Goal: Book appointment/travel/reservation

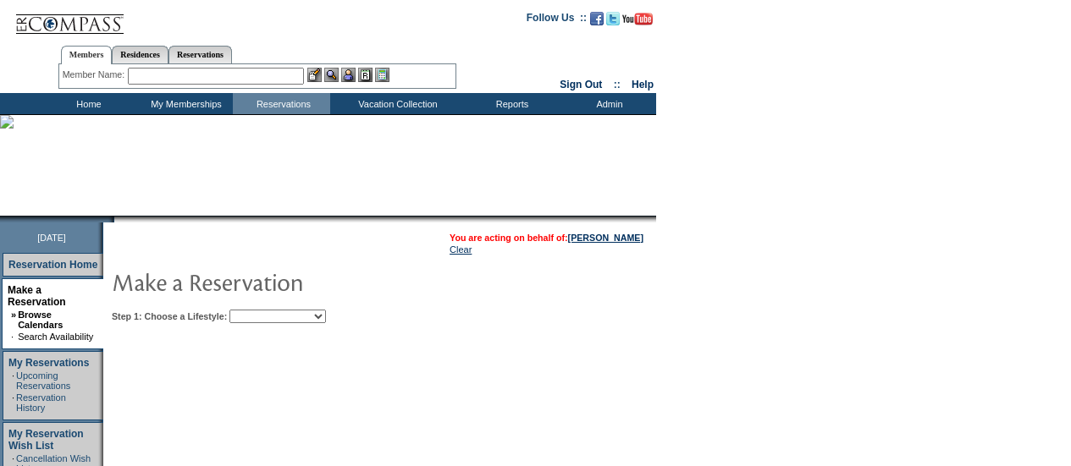
scroll to position [64, 0]
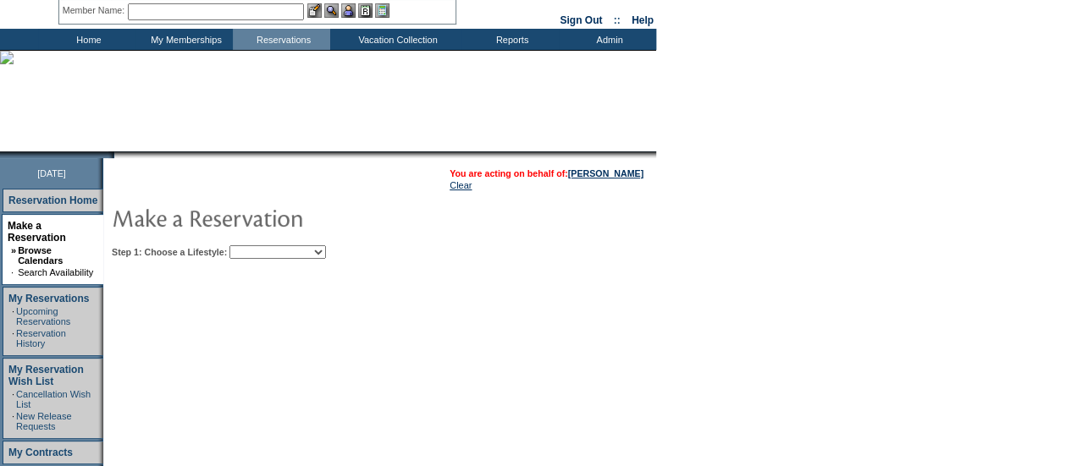
click at [326, 255] on select "Beach Leisure Metropolitan Mountain OIAL for Adventure OIAL for Couples OIAL fo…" at bounding box center [277, 253] width 97 height 14
select select "Beach"
click at [258, 246] on select "Beach Leisure Metropolitan Mountain OIAL for Adventure OIAL for Couples OIAL fo…" at bounding box center [277, 253] width 97 height 14
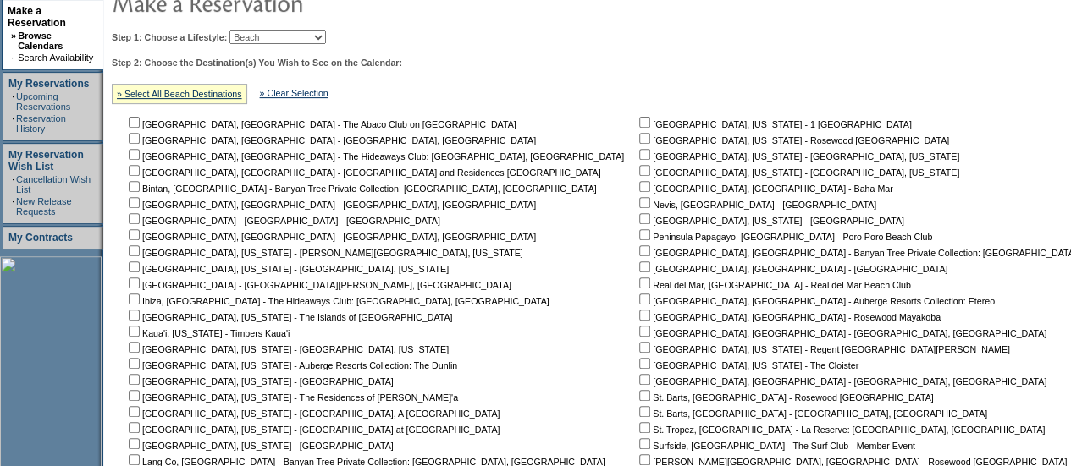
scroll to position [281, 0]
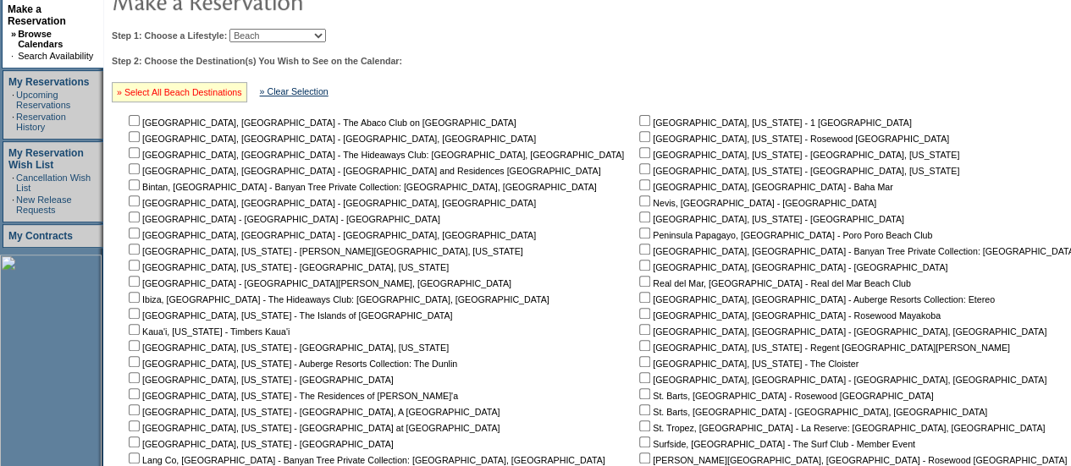
click at [193, 92] on link "» Select All Beach Destinations" at bounding box center [179, 92] width 125 height 10
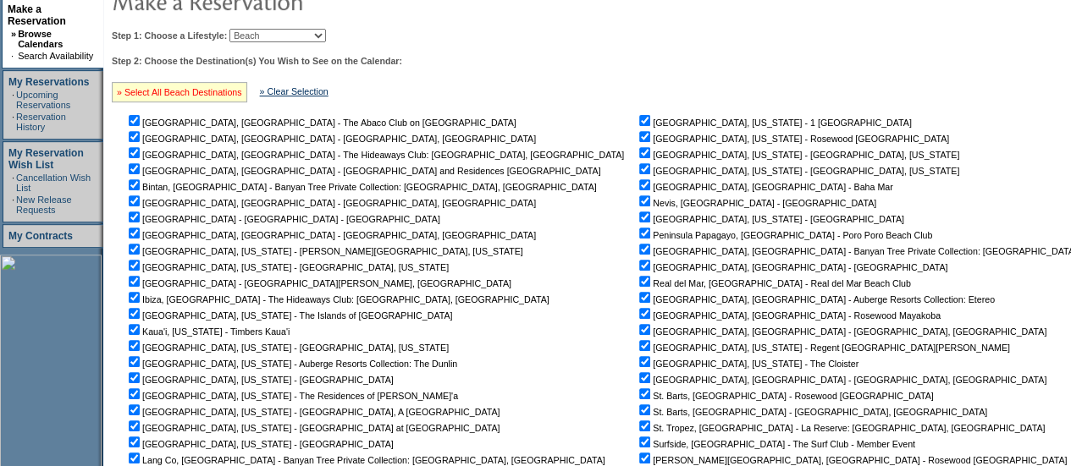
checkbox input "true"
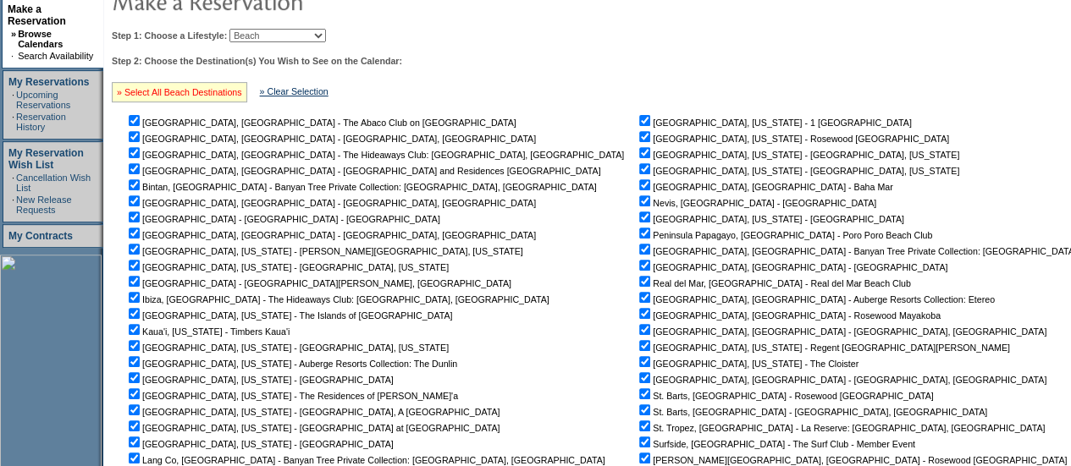
checkbox input "true"
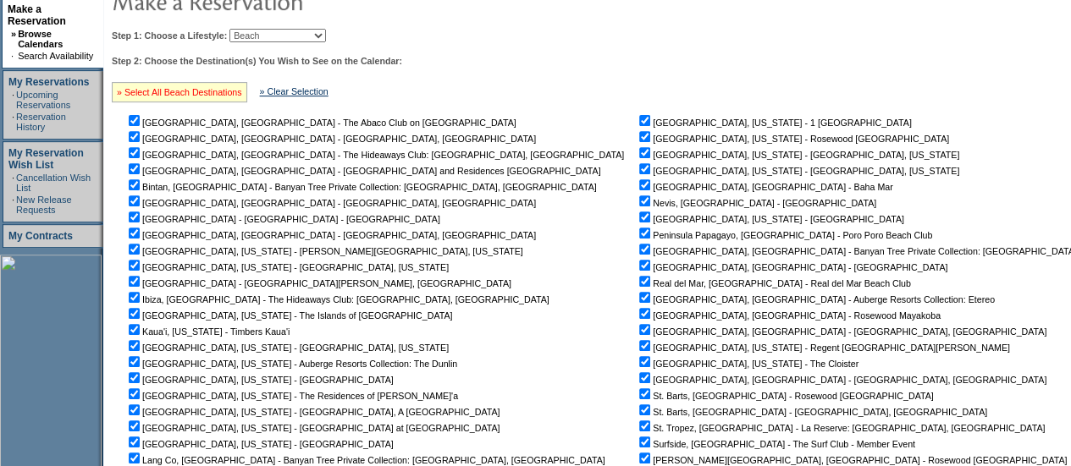
checkbox input "true"
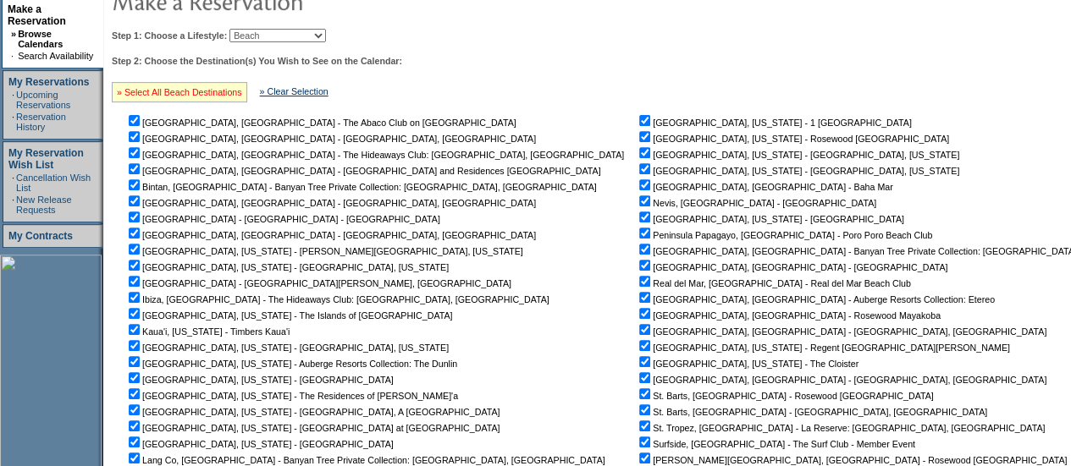
checkbox input "true"
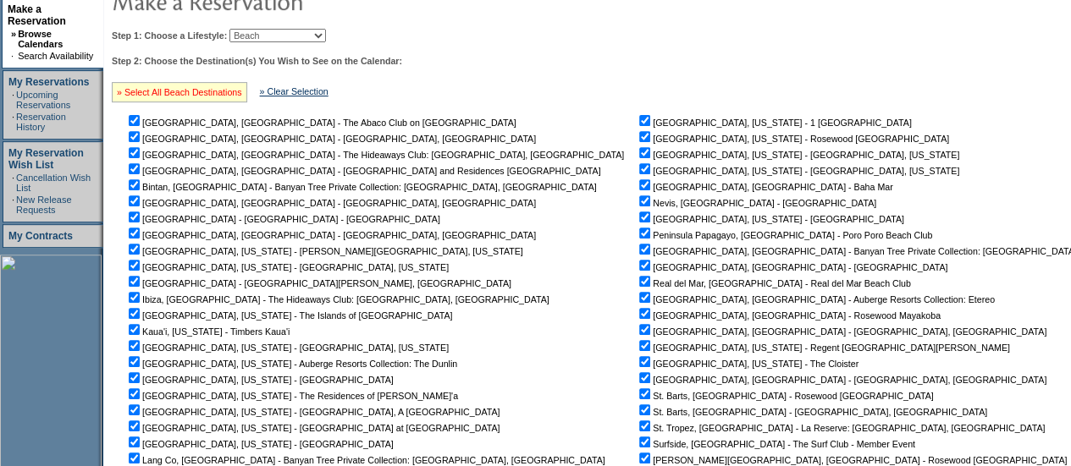
checkbox input "true"
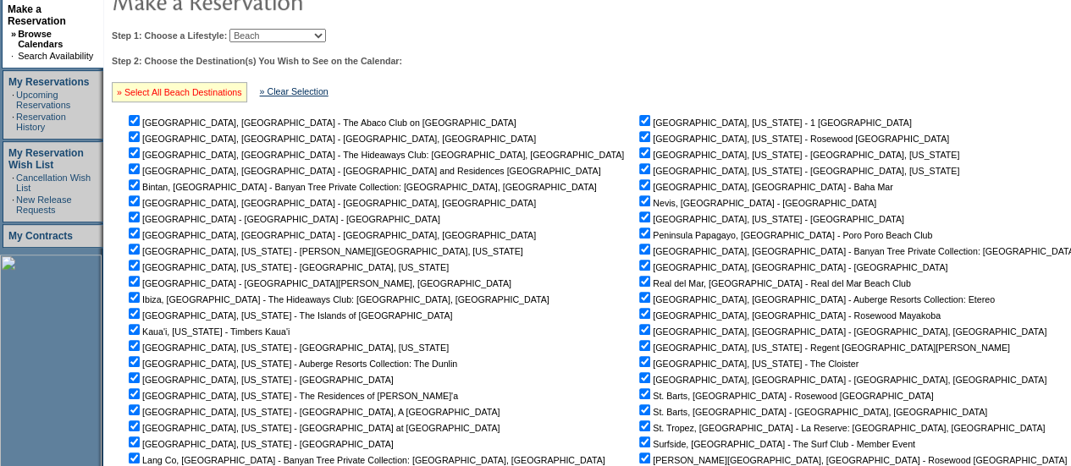
checkbox input "true"
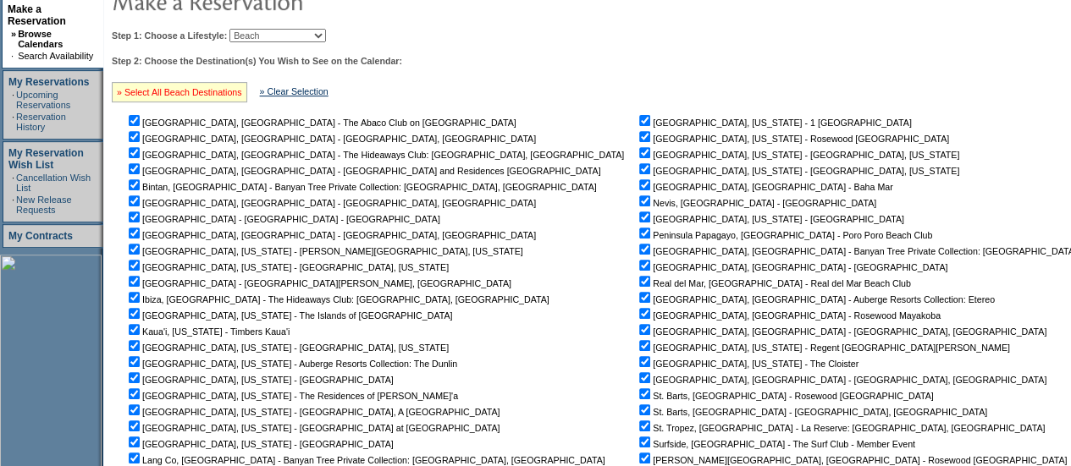
checkbox input "true"
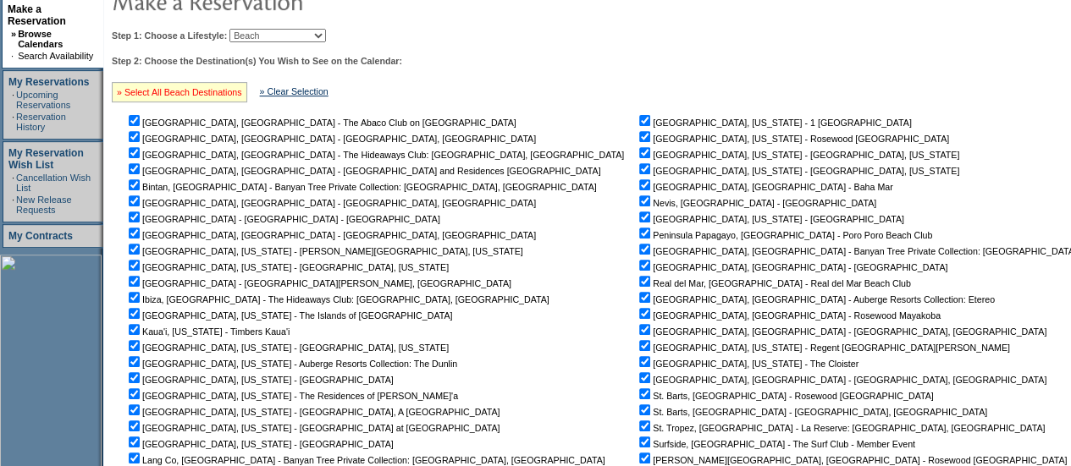
checkbox input "true"
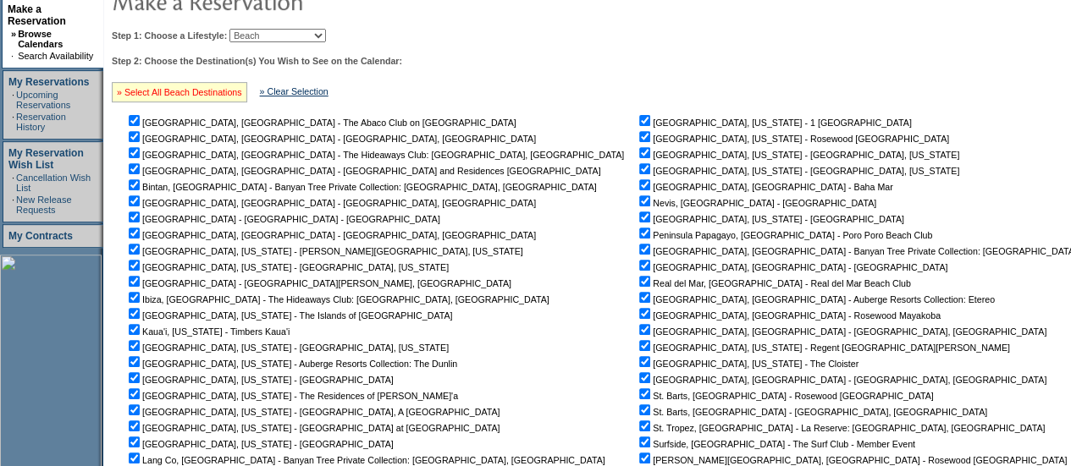
checkbox input "true"
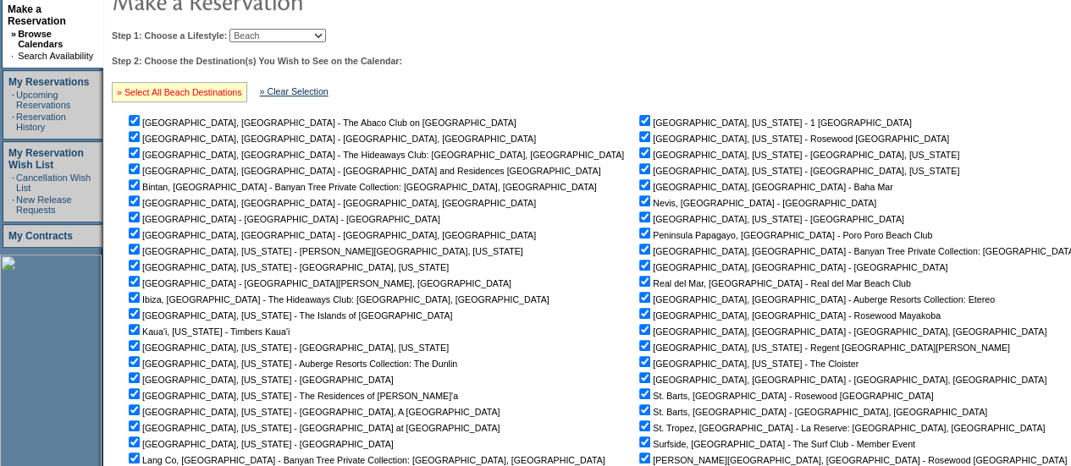
checkbox input "true"
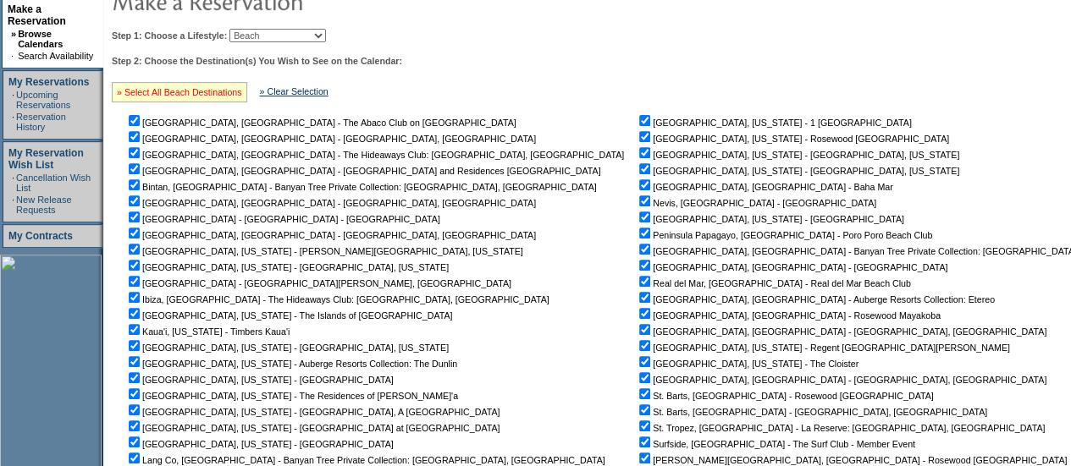
checkbox input "true"
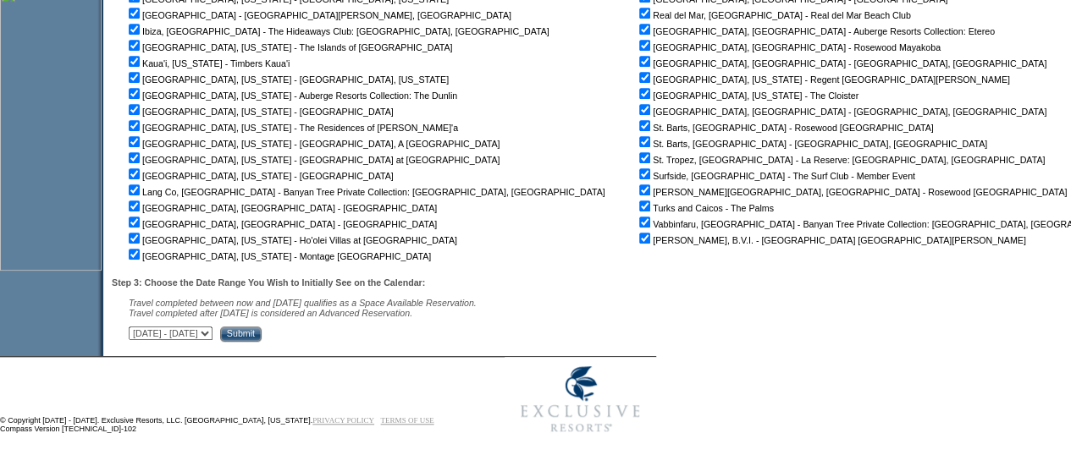
click at [212, 336] on select "September 30, 2025 - November 14, 2025 November 15, 2025 - December 29, 2025 De…" at bounding box center [171, 334] width 84 height 14
select select "12/30/2025|2/12/2026"
click at [137, 327] on select "September 30, 2025 - November 14, 2025 November 15, 2025 - December 29, 2025 De…" at bounding box center [171, 334] width 84 height 14
click at [262, 339] on input "Submit" at bounding box center [240, 334] width 41 height 15
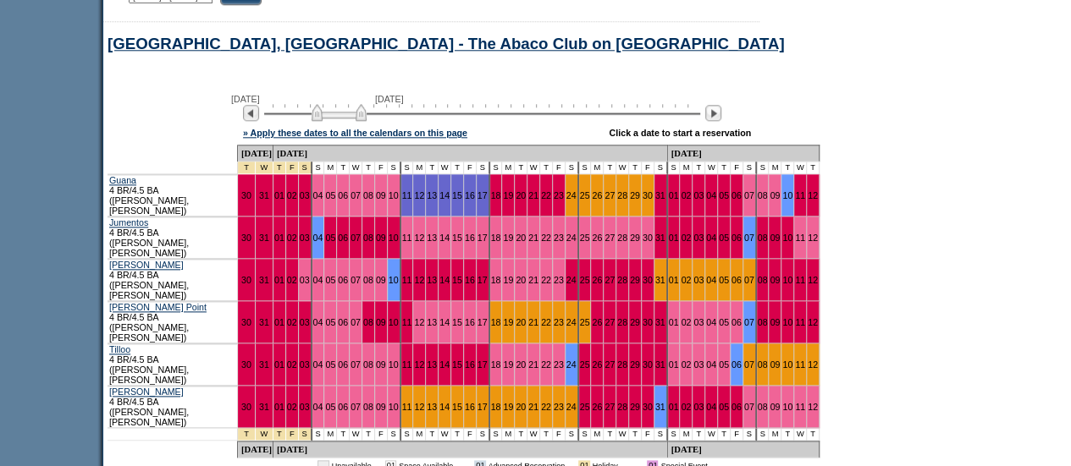
scroll to position [885, 0]
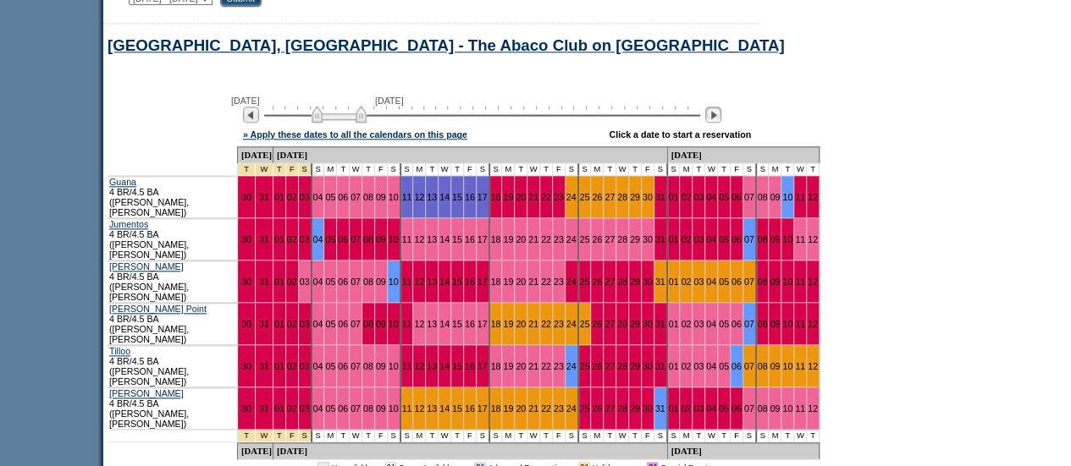
click at [721, 121] on img at bounding box center [713, 115] width 16 height 16
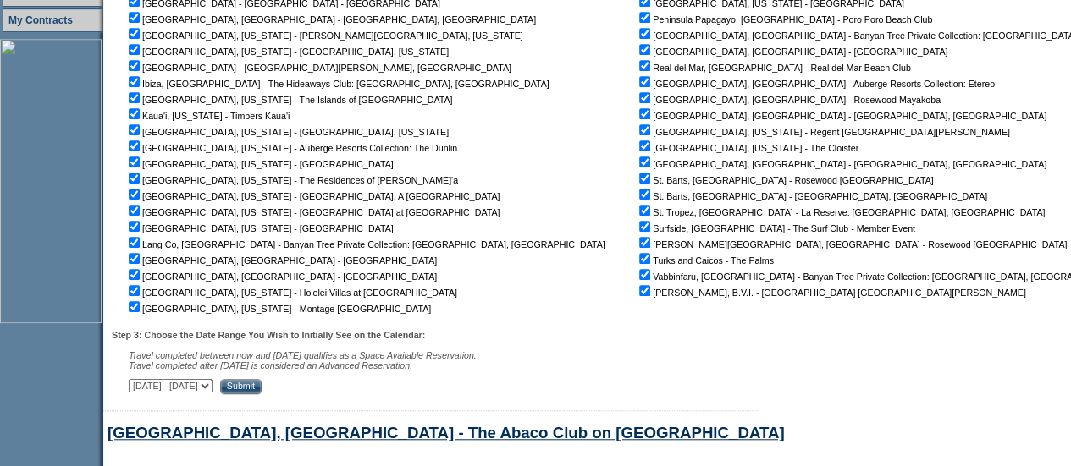
scroll to position [482, 0]
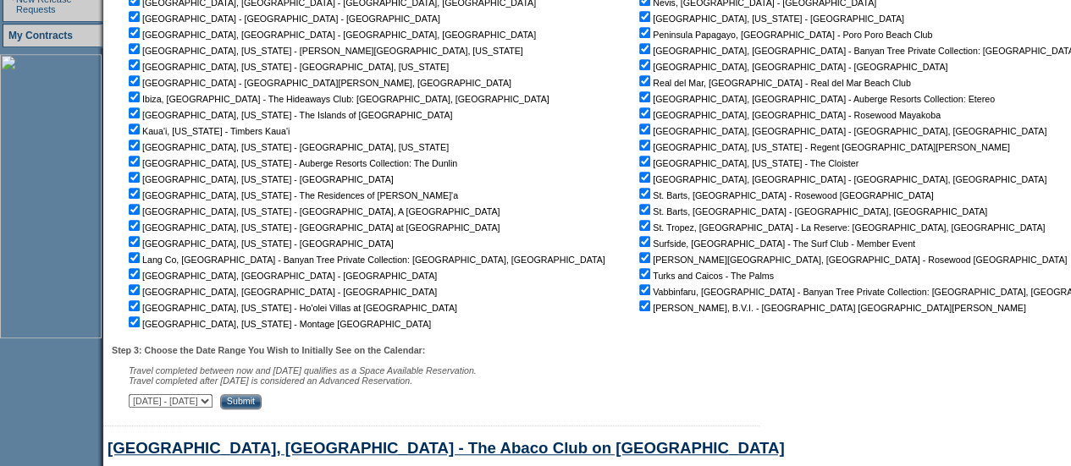
click at [240, 410] on div "Step 3: Choose the Date Range You Wish to Initially See on the Calendar: Travel…" at bounding box center [649, 377] width 1075 height 64
click at [212, 402] on select "September 30, 2025 - November 14, 2025 November 15, 2025 - December 29, 2025 De…" at bounding box center [171, 402] width 84 height 14
select select "9/30/2025|11/14/2025"
click at [137, 398] on select "September 30, 2025 - November 14, 2025 November 15, 2025 - December 29, 2025 De…" at bounding box center [171, 402] width 84 height 14
click at [262, 406] on input "Submit" at bounding box center [240, 402] width 41 height 15
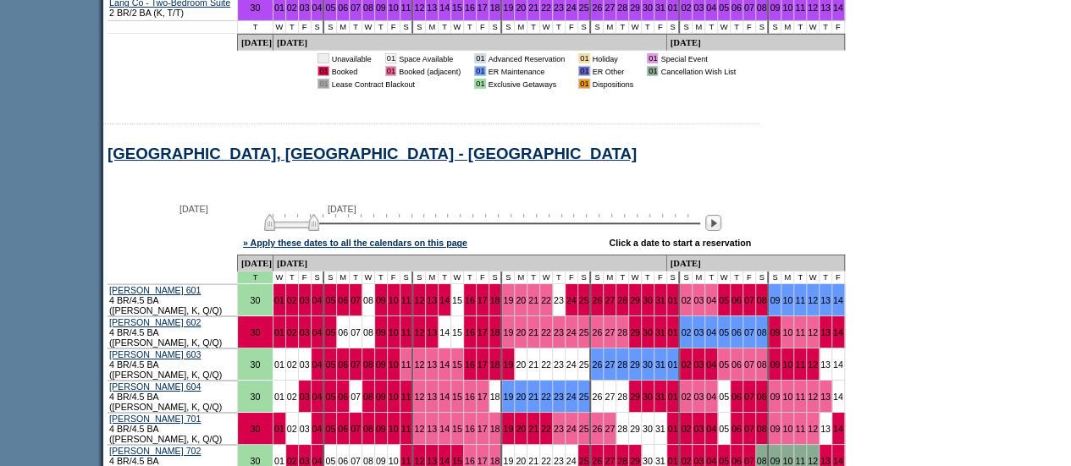
scroll to position [9142, 0]
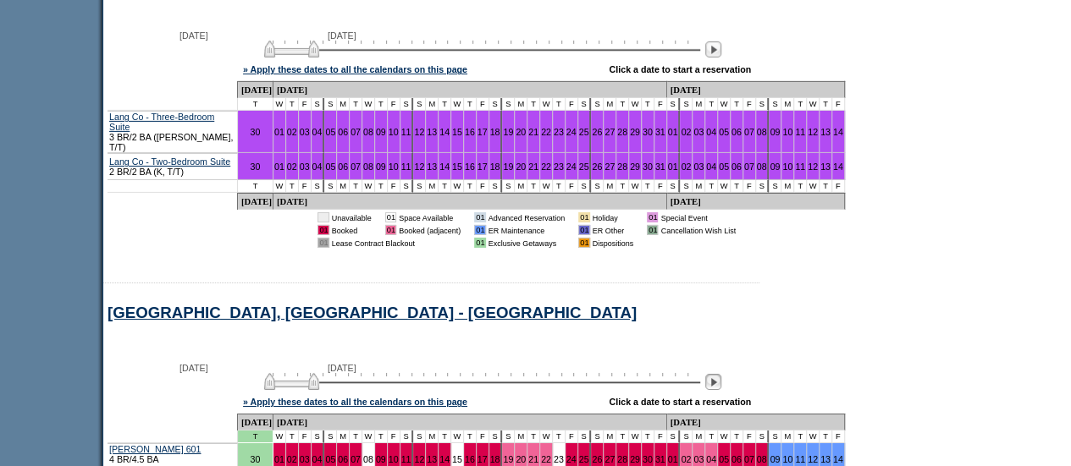
click at [720, 374] on img at bounding box center [713, 382] width 16 height 16
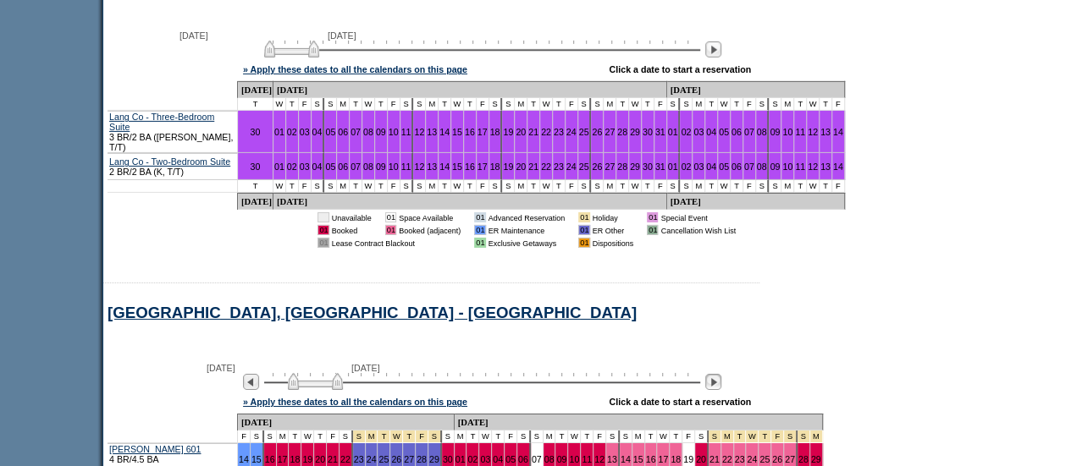
click at [721, 374] on img at bounding box center [713, 382] width 16 height 16
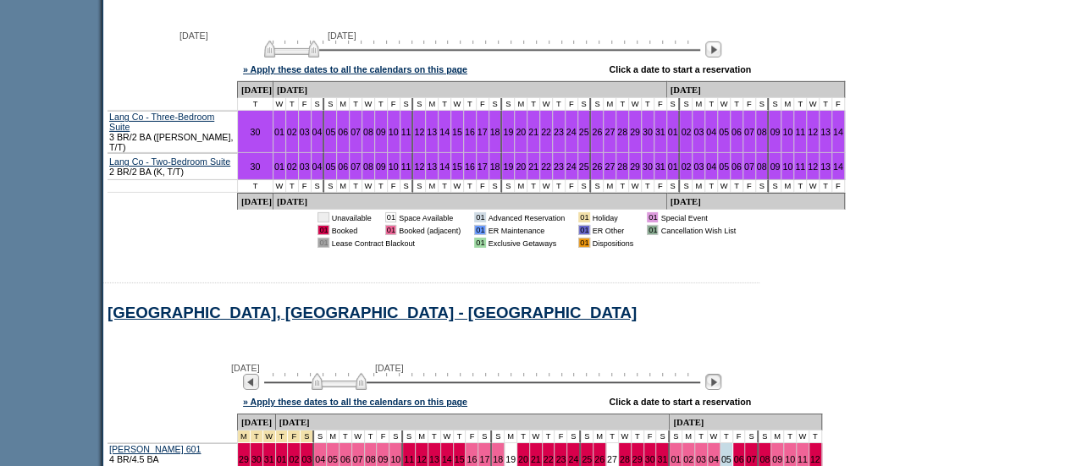
click at [721, 374] on img at bounding box center [713, 382] width 16 height 16
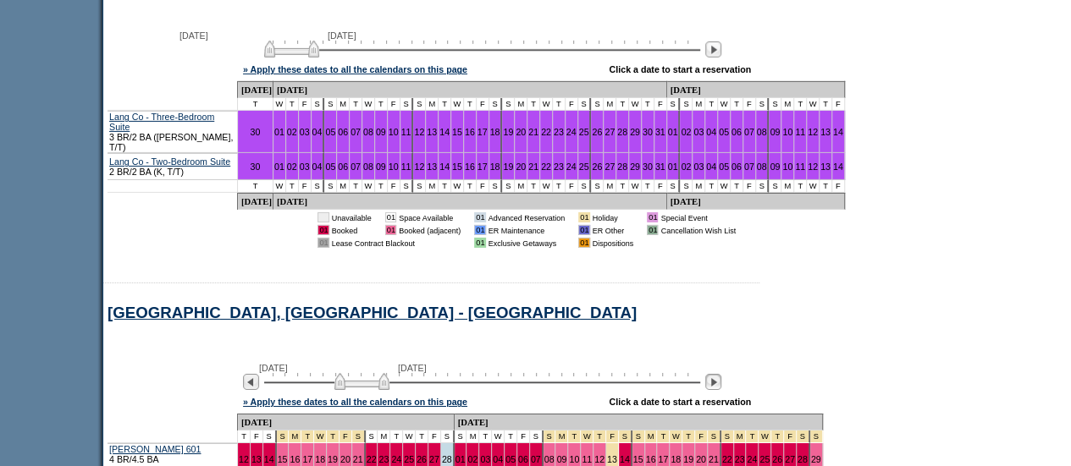
click at [721, 374] on img at bounding box center [713, 382] width 16 height 16
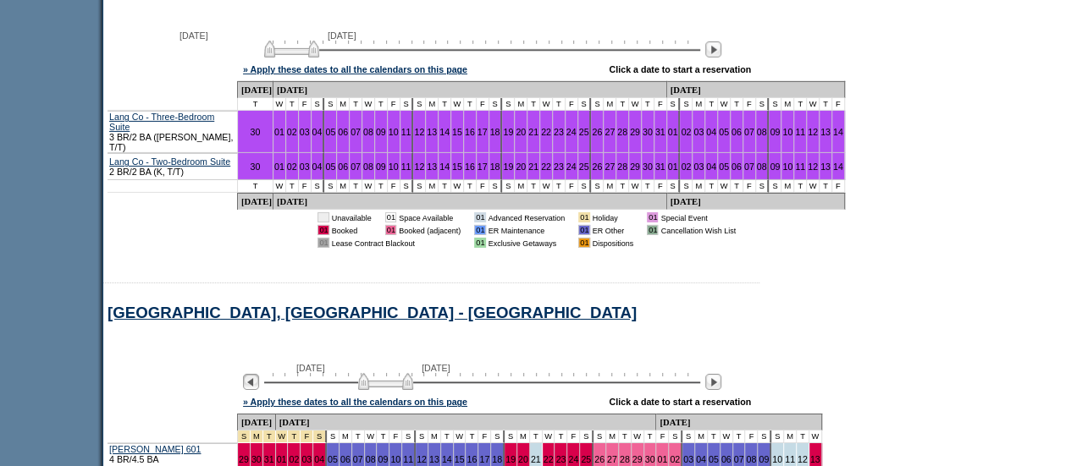
click at [259, 374] on img at bounding box center [251, 382] width 16 height 16
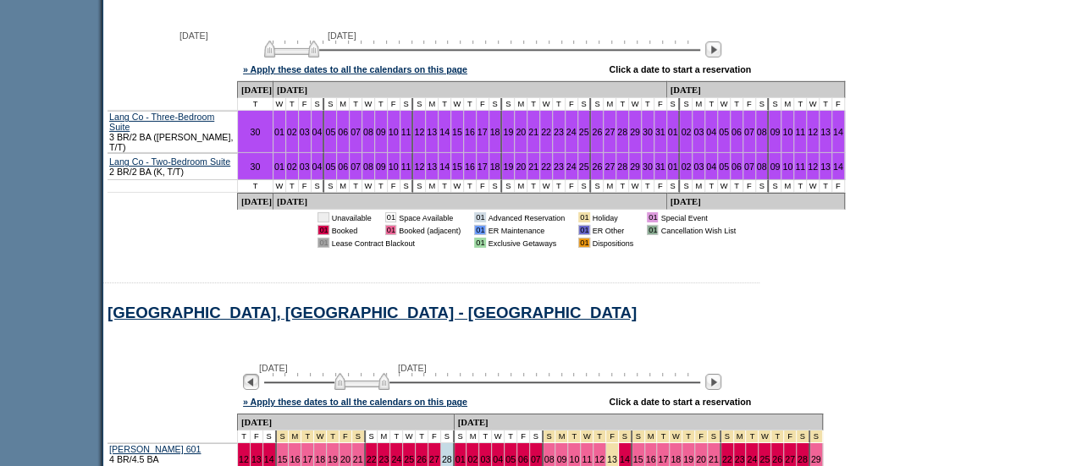
click at [259, 374] on img at bounding box center [251, 382] width 16 height 16
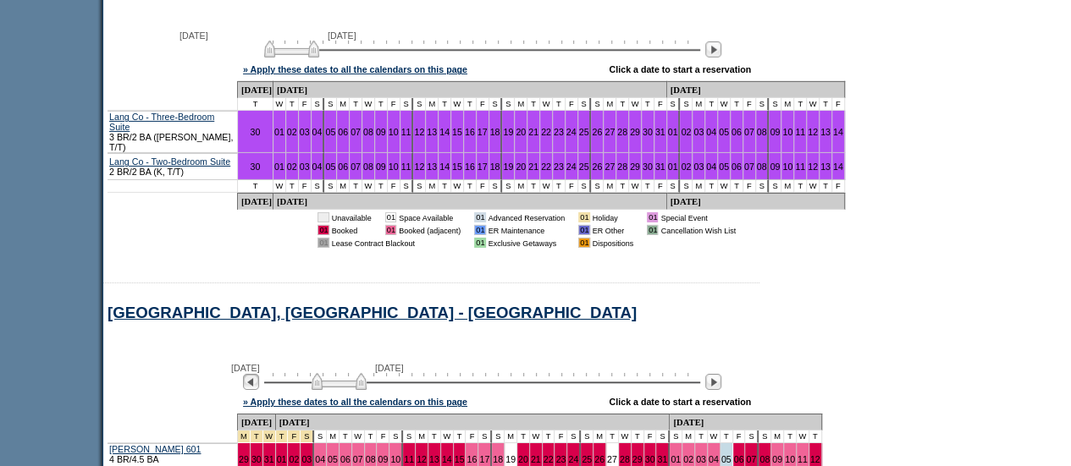
click at [259, 374] on img at bounding box center [251, 382] width 16 height 16
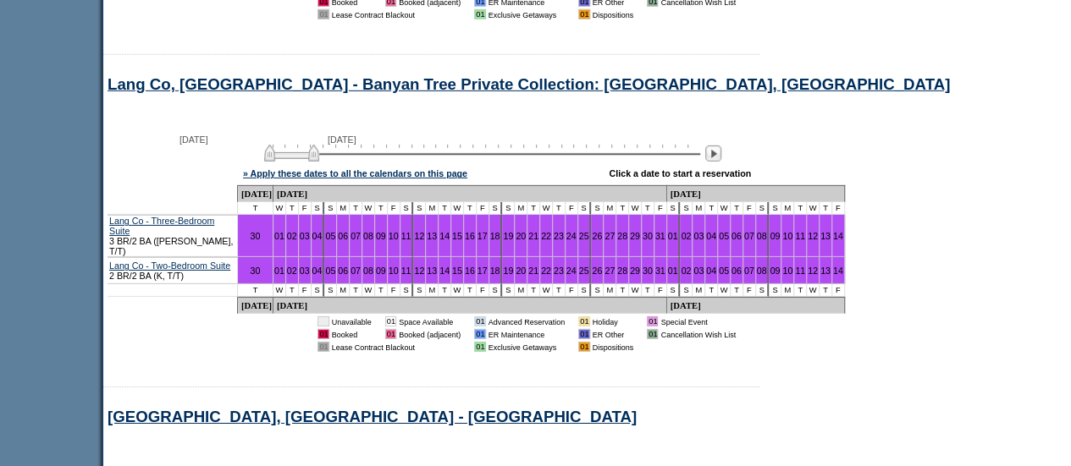
scroll to position [9036, 0]
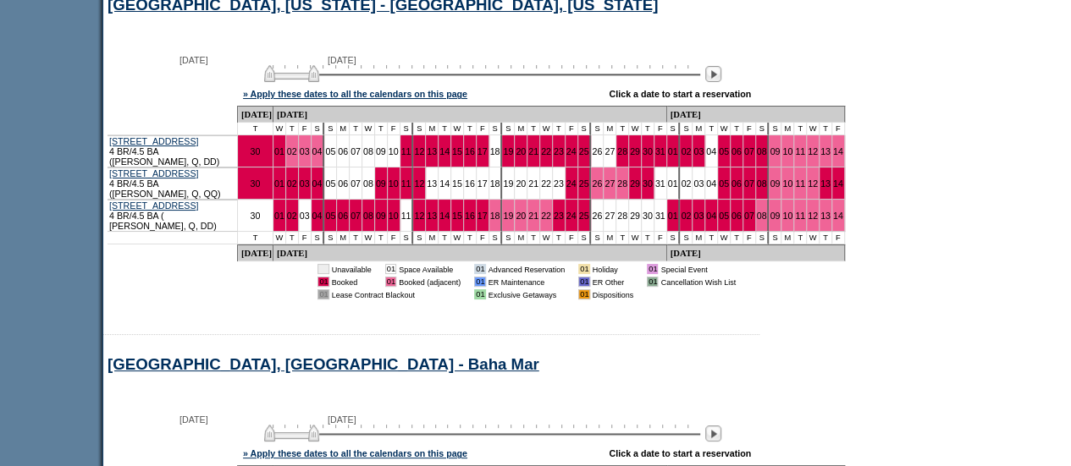
scroll to position [12833, 0]
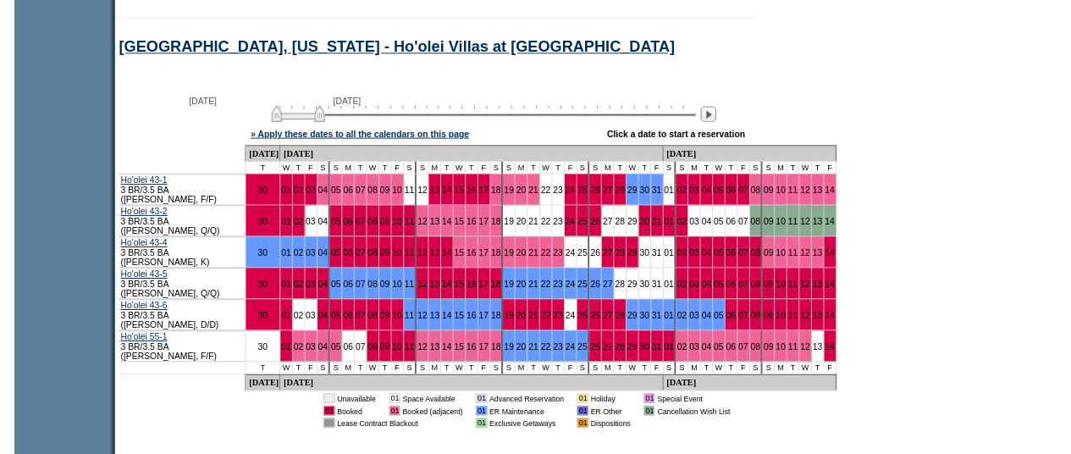
scroll to position [0, 0]
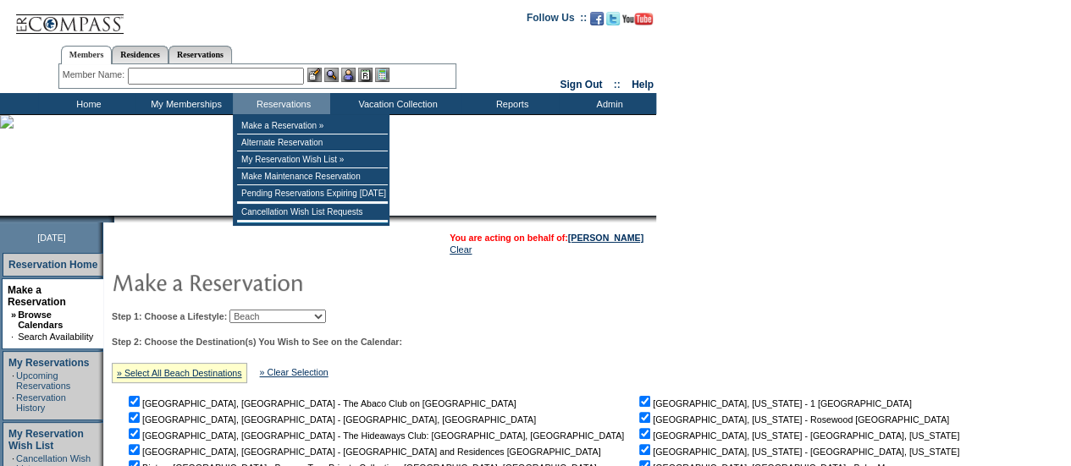
click at [249, 79] on input "text" at bounding box center [216, 76] width 176 height 17
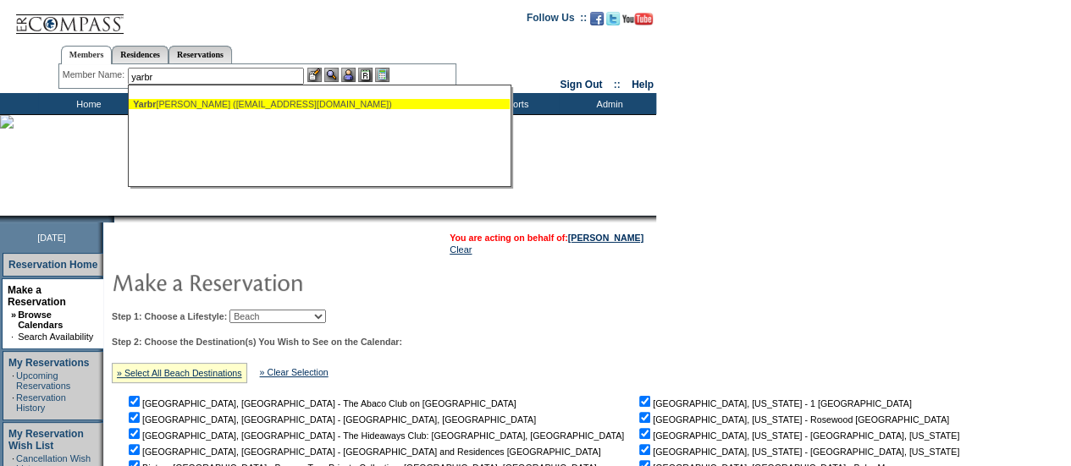
click at [230, 101] on div "Yarbr [PERSON_NAME] ([EMAIL_ADDRESS][DOMAIN_NAME])" at bounding box center [319, 104] width 372 height 10
type input "[PERSON_NAME][GEOGRAPHIC_DATA] ([EMAIL_ADDRESS][DOMAIN_NAME])"
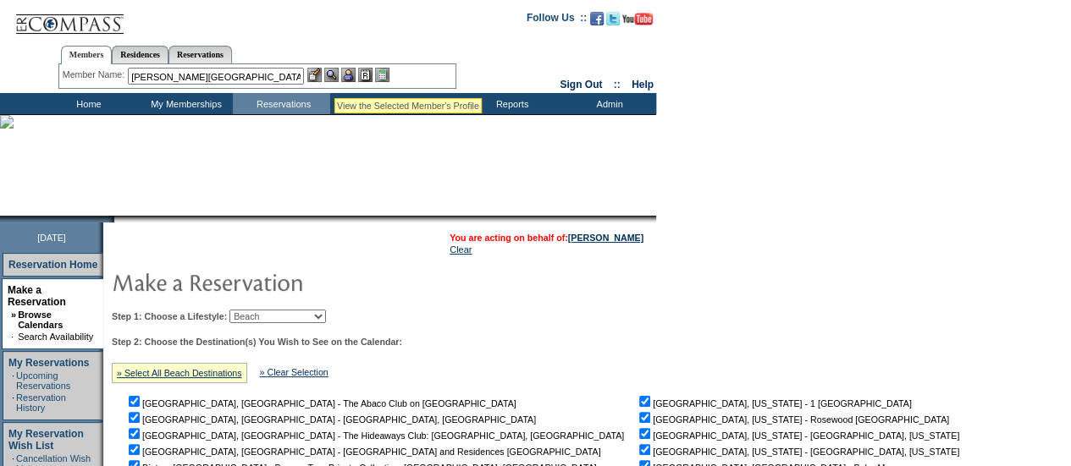
click at [334, 77] on img at bounding box center [331, 75] width 14 height 14
